Goal: Transaction & Acquisition: Download file/media

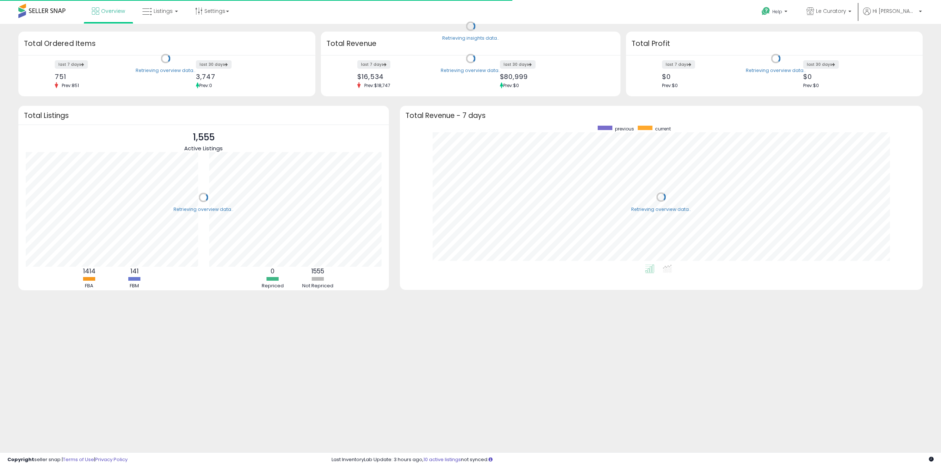
scroll to position [139, 508]
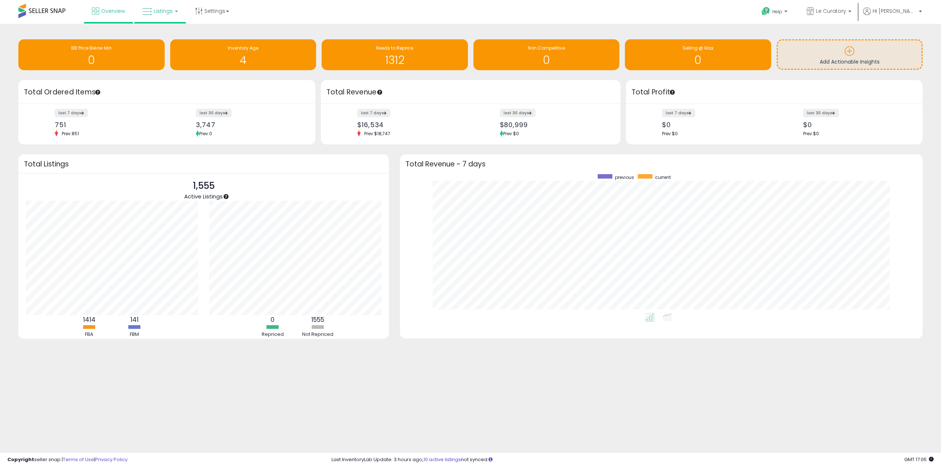
click at [165, 14] on span "Listings" at bounding box center [163, 10] width 19 height 7
click at [911, 14] on span "Hi [PERSON_NAME]" at bounding box center [895, 10] width 44 height 7
click at [846, 14] on span "Le Curatory" at bounding box center [831, 10] width 30 height 7
click at [670, 30] on div "Retrieving insights data.. BB Price Below Min 0 Inventory Age 4 Needs to Repric…" at bounding box center [470, 200] width 941 height 352
click at [169, 13] on span "Listings" at bounding box center [163, 10] width 19 height 7
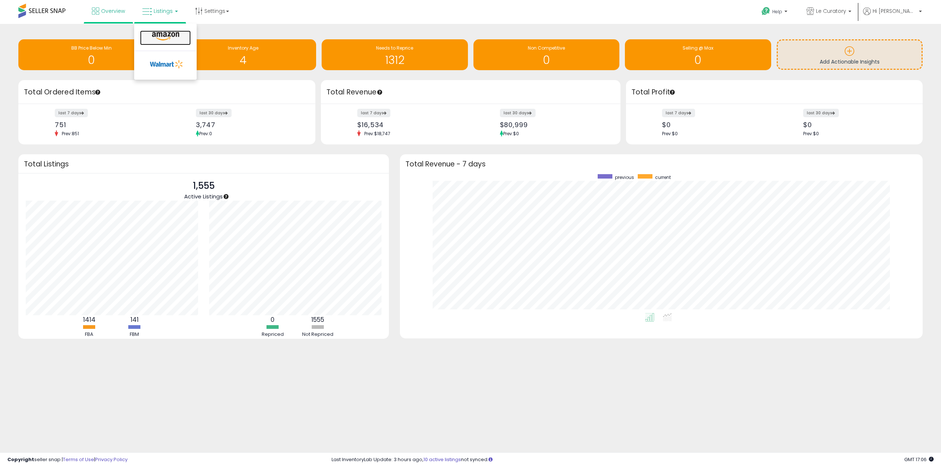
click at [165, 36] on icon at bounding box center [166, 37] width 32 height 10
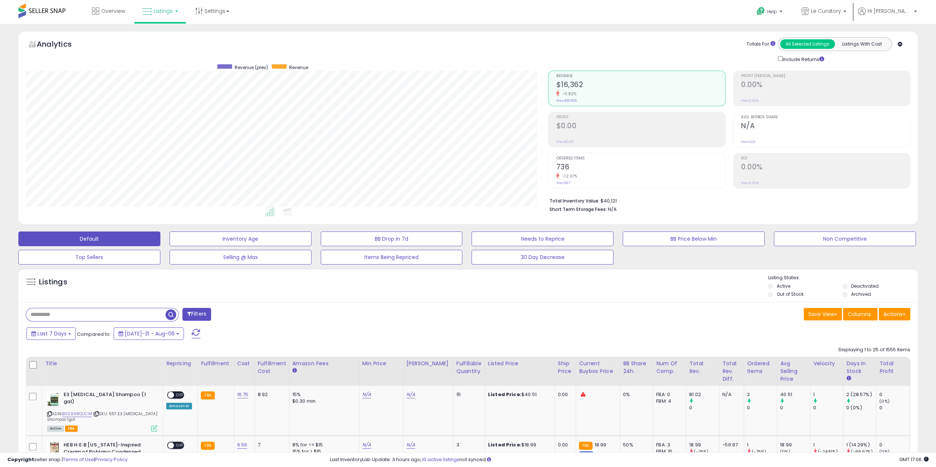
scroll to position [151, 522]
click at [895, 313] on button "Actions" at bounding box center [894, 314] width 32 height 12
click at [890, 376] on link "Export All Columns" at bounding box center [864, 373] width 81 height 11
click at [723, 15] on div "Help Contact Support Search Knowledge Hub Request a Feature Le Curatory" at bounding box center [769, 15] width 310 height 31
click at [895, 316] on button "Actions" at bounding box center [894, 314] width 32 height 12
